Goal: Find specific page/section: Find specific page/section

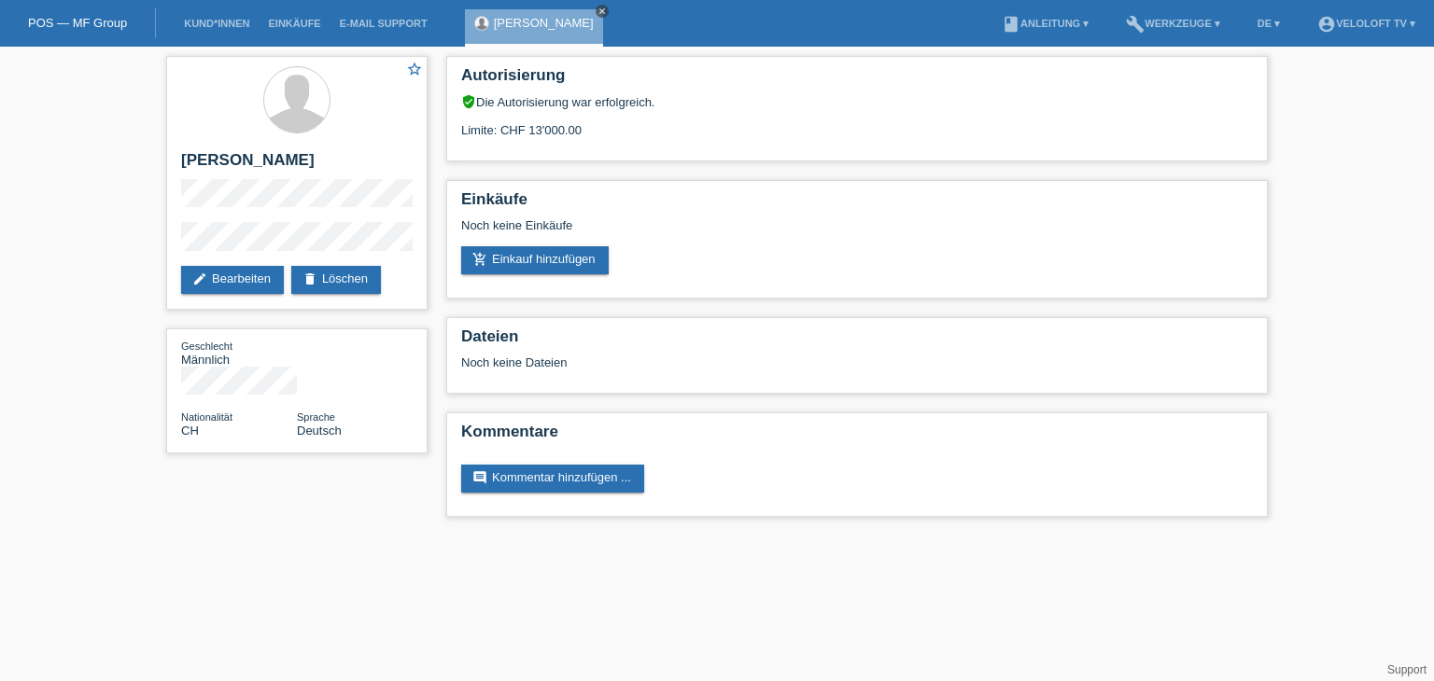
click at [597, 10] on icon "close" at bounding box center [601, 11] width 9 height 9
click at [225, 29] on link "Kund*innen" at bounding box center [217, 23] width 84 height 11
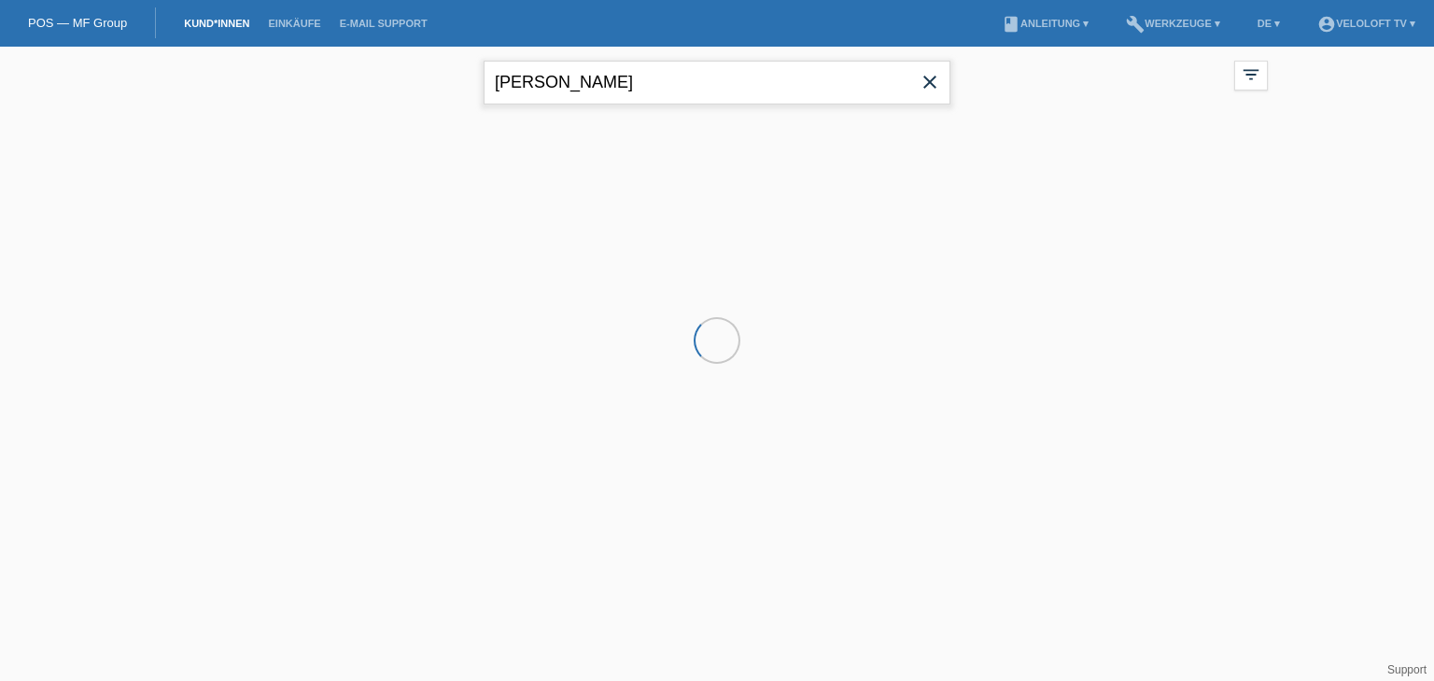
click at [728, 85] on input "[PERSON_NAME]" at bounding box center [717, 83] width 467 height 44
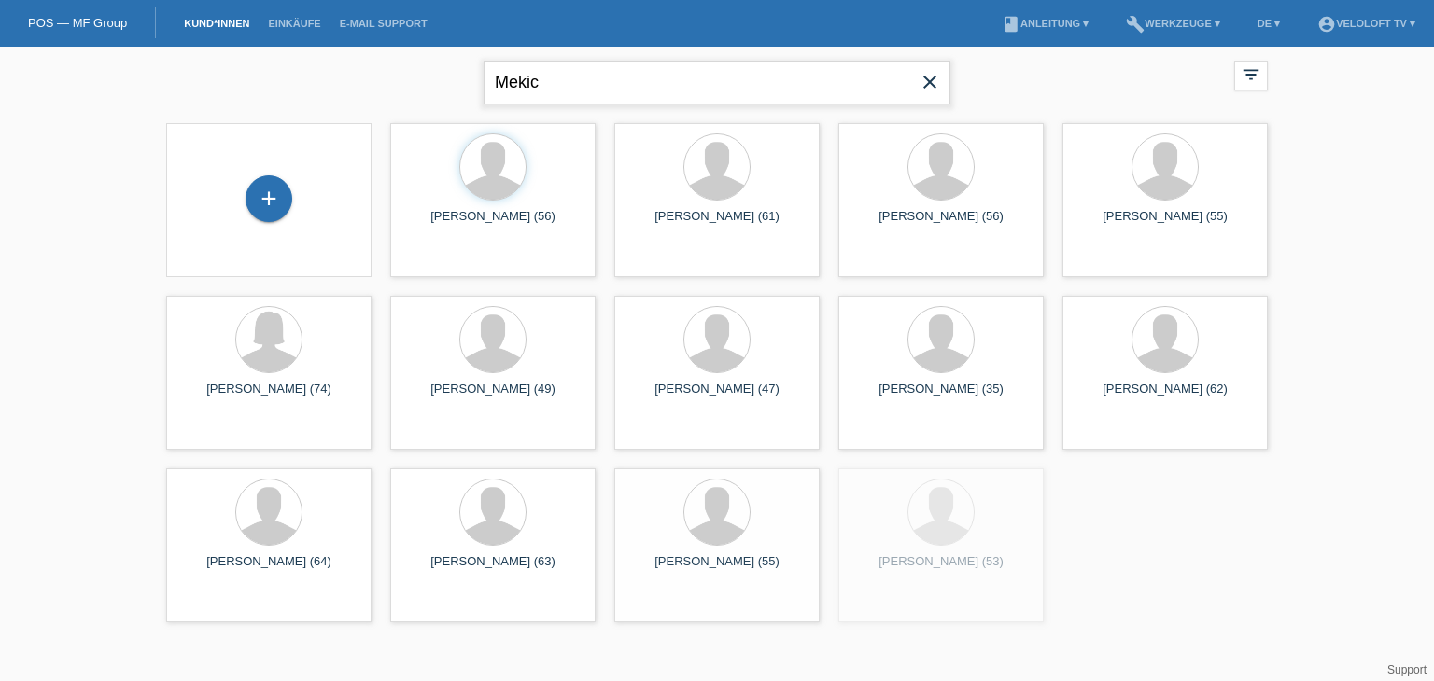
type input "Mekic"
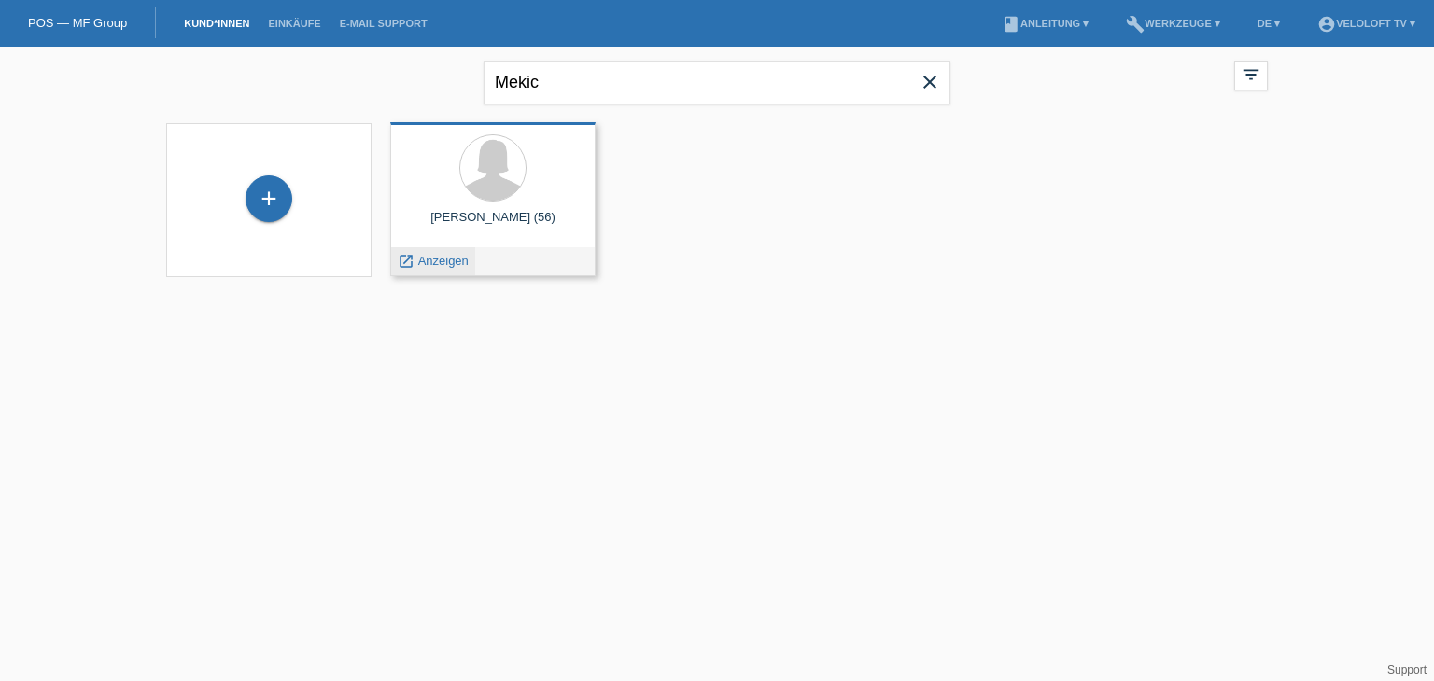
click at [452, 257] on span "Anzeigen" at bounding box center [443, 261] width 50 height 14
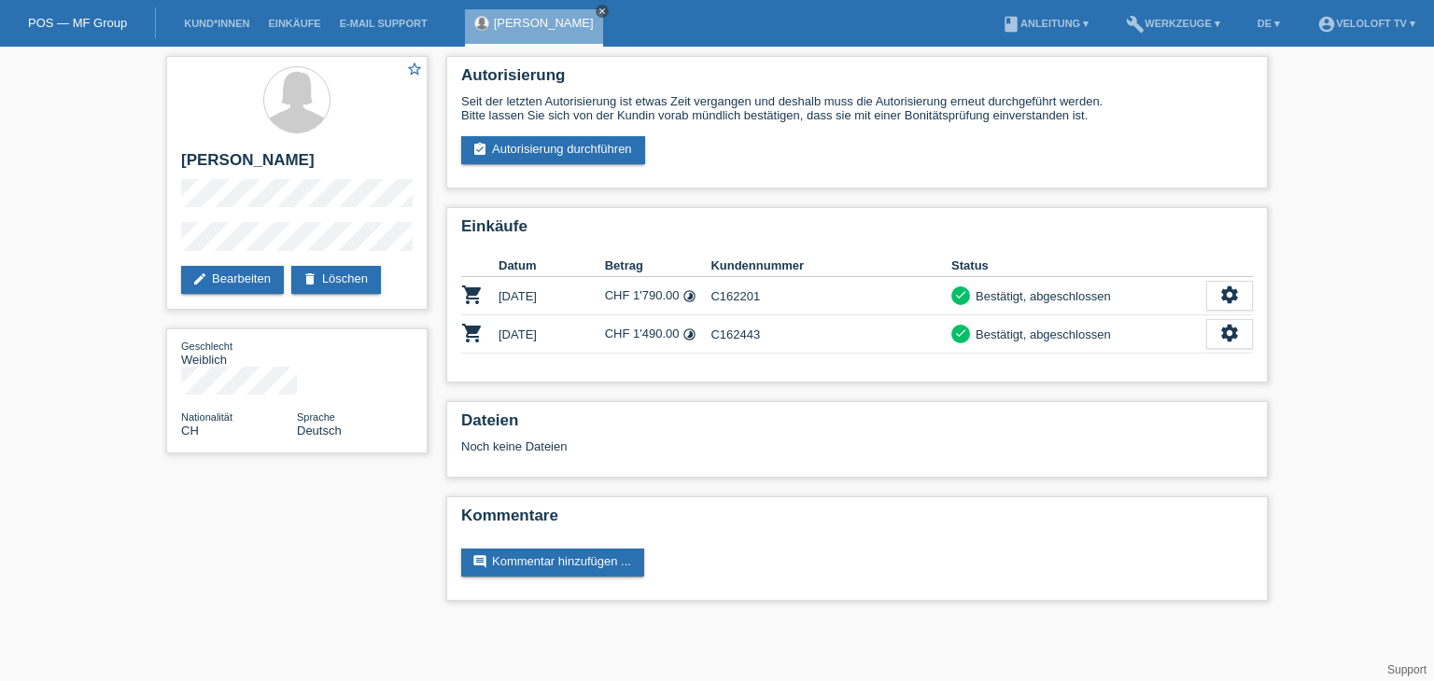
click at [597, 8] on icon "close" at bounding box center [601, 11] width 9 height 9
click at [237, 21] on link "Kund*innen" at bounding box center [217, 23] width 84 height 11
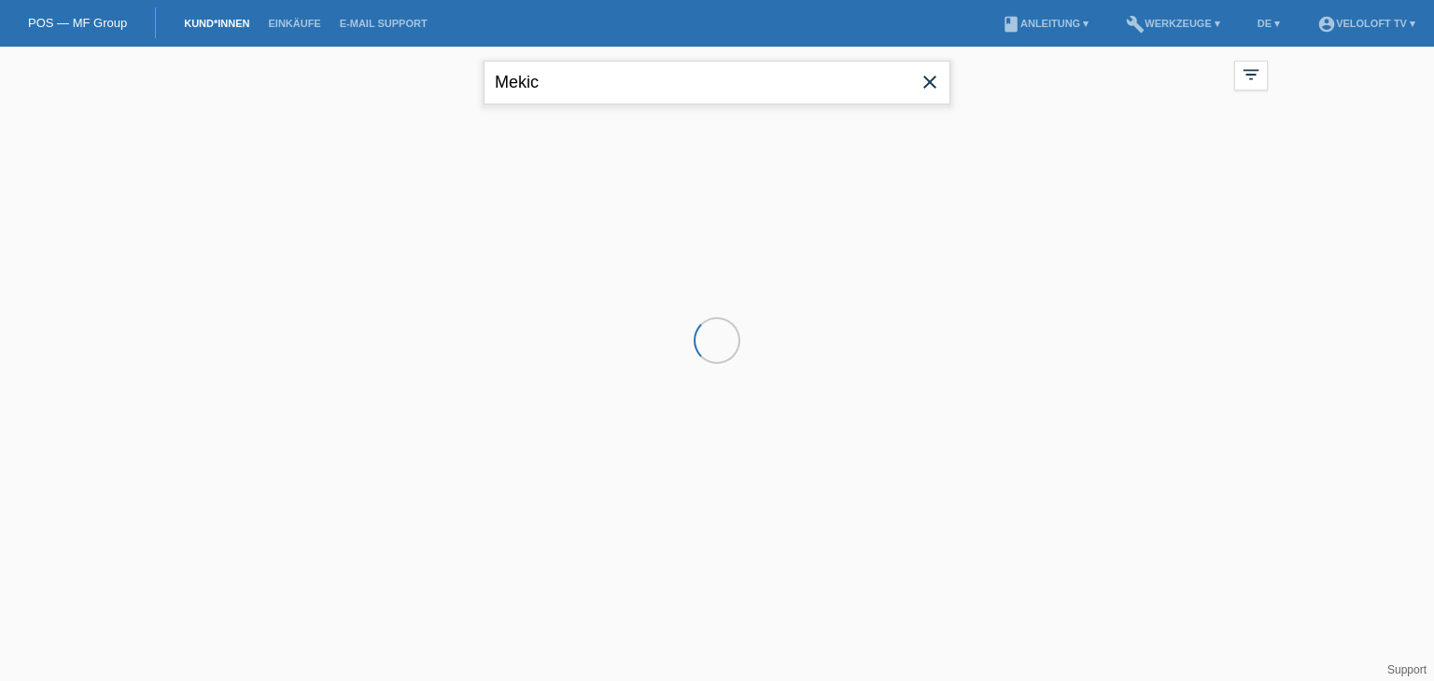
click at [689, 98] on input "Mekic" at bounding box center [717, 83] width 467 height 44
paste input "Samolli"
click at [505, 76] on input "Samolli" at bounding box center [717, 83] width 467 height 44
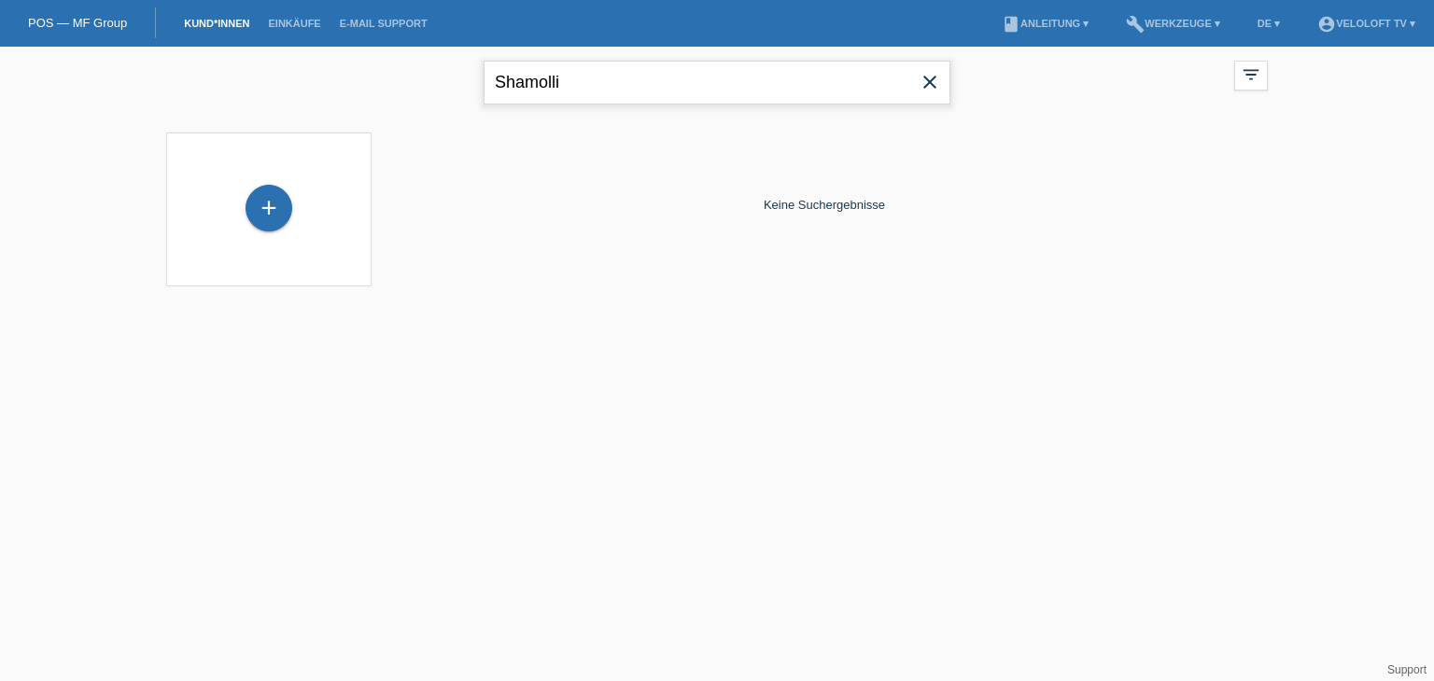
drag, startPoint x: 604, startPoint y: 80, endPoint x: 408, endPoint y: 60, distance: 197.1
click at [408, 60] on div "Shamolli close filter_list view_module Alle Kund*innen anzeigen star Markierte …" at bounding box center [717, 80] width 1120 height 67
type input "H"
type input "Xhevat"
click at [922, 87] on icon "close" at bounding box center [929, 82] width 22 height 22
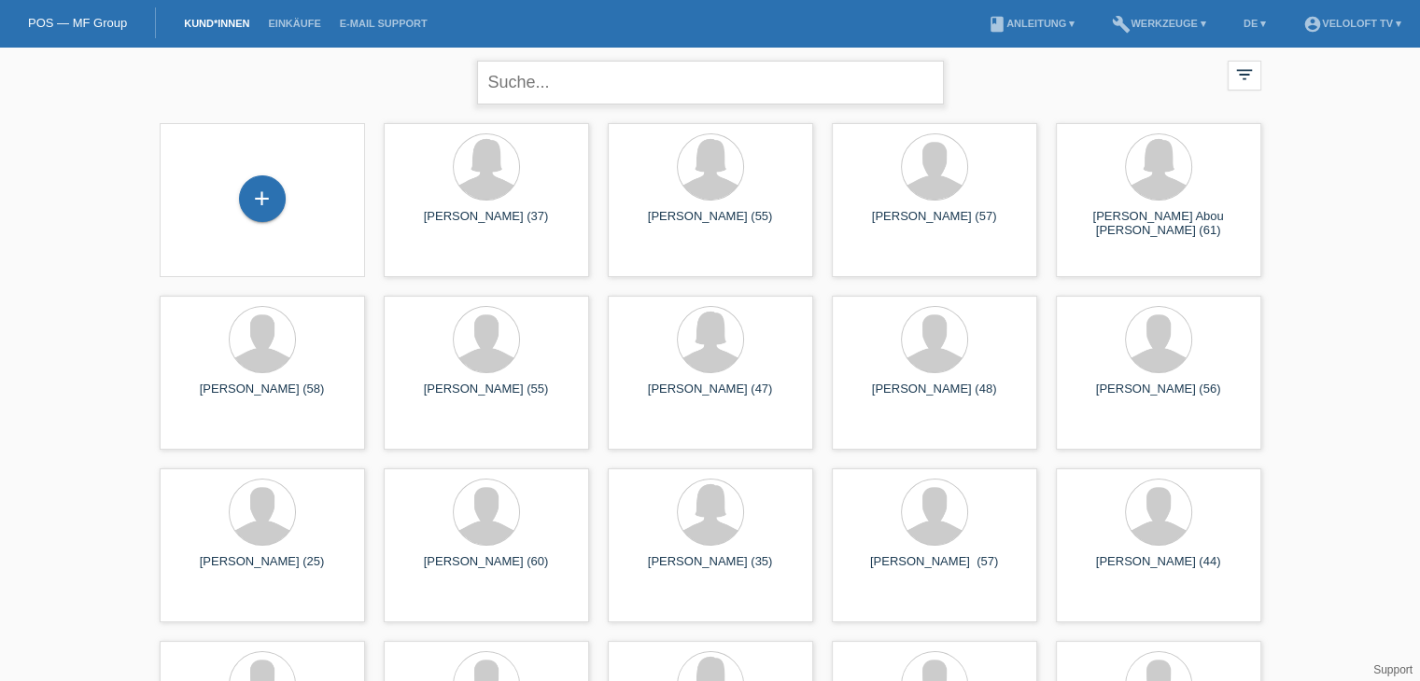
click at [576, 82] on input "text" at bounding box center [710, 83] width 467 height 44
paste input "Shamolli Mekic"
type input "Shamolli Mekic"
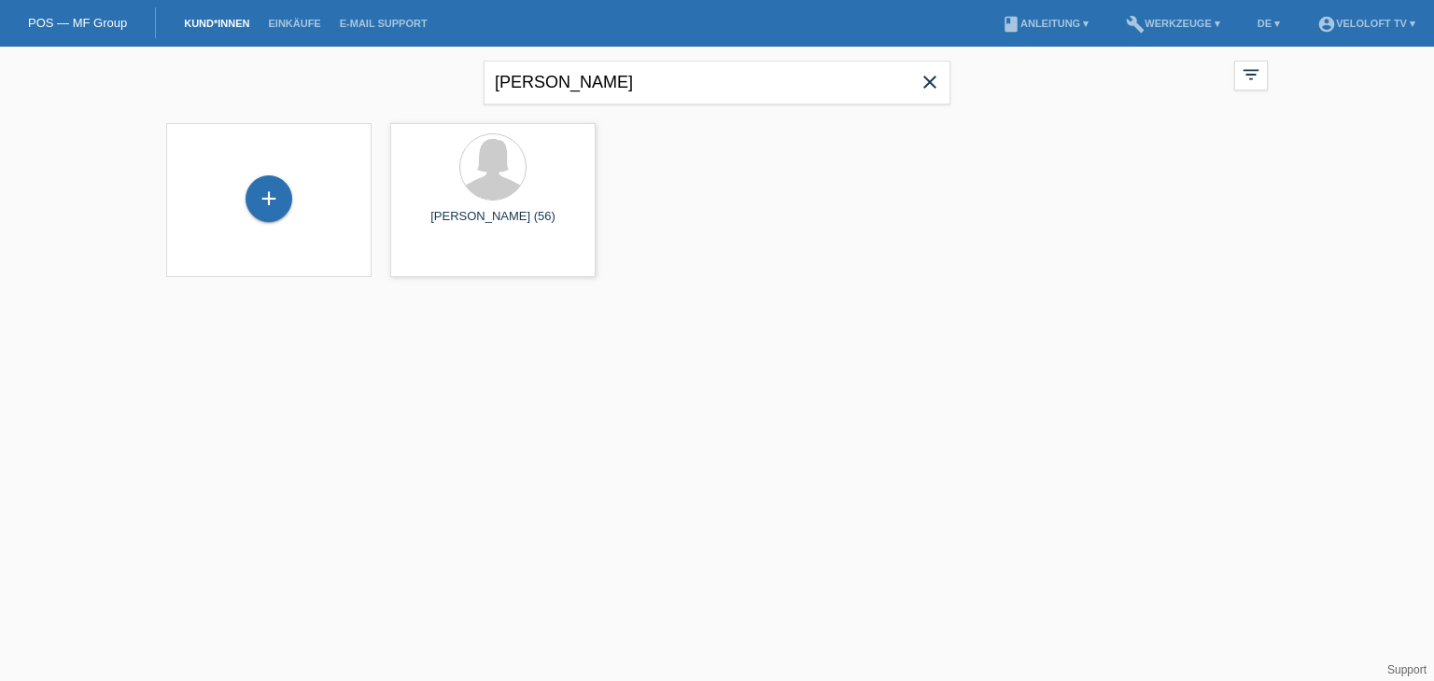
click at [937, 80] on icon "close" at bounding box center [929, 82] width 22 height 22
